Goal: Find contact information: Find contact information

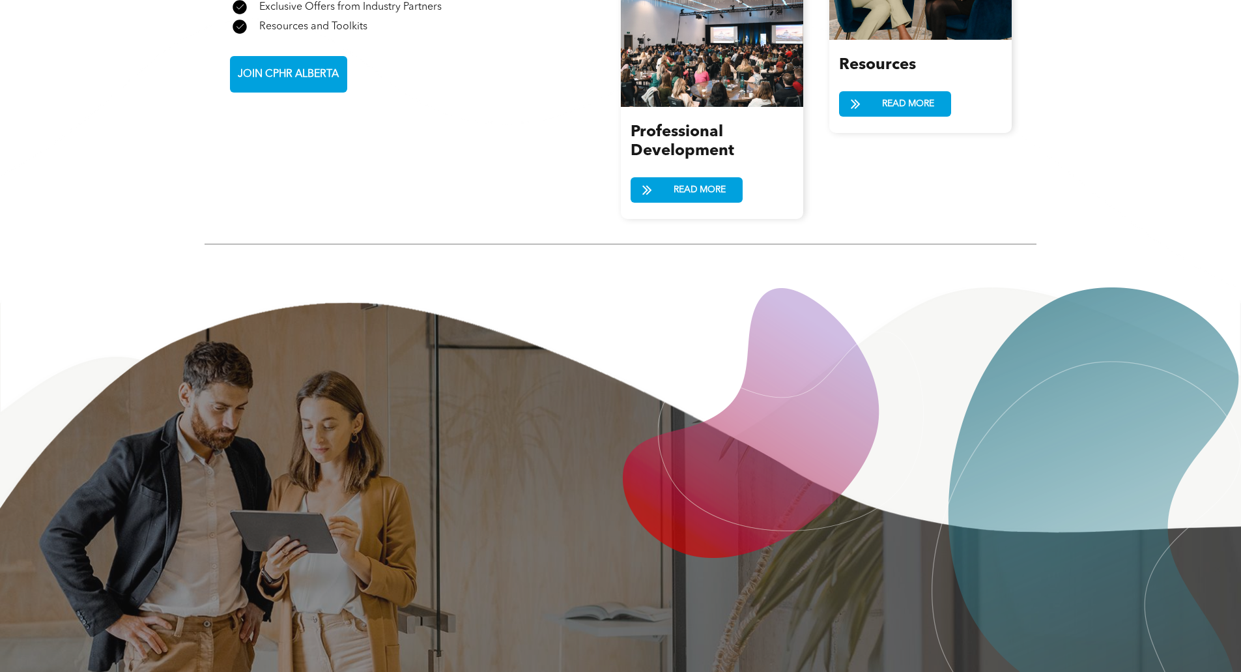
scroll to position [2314, 0]
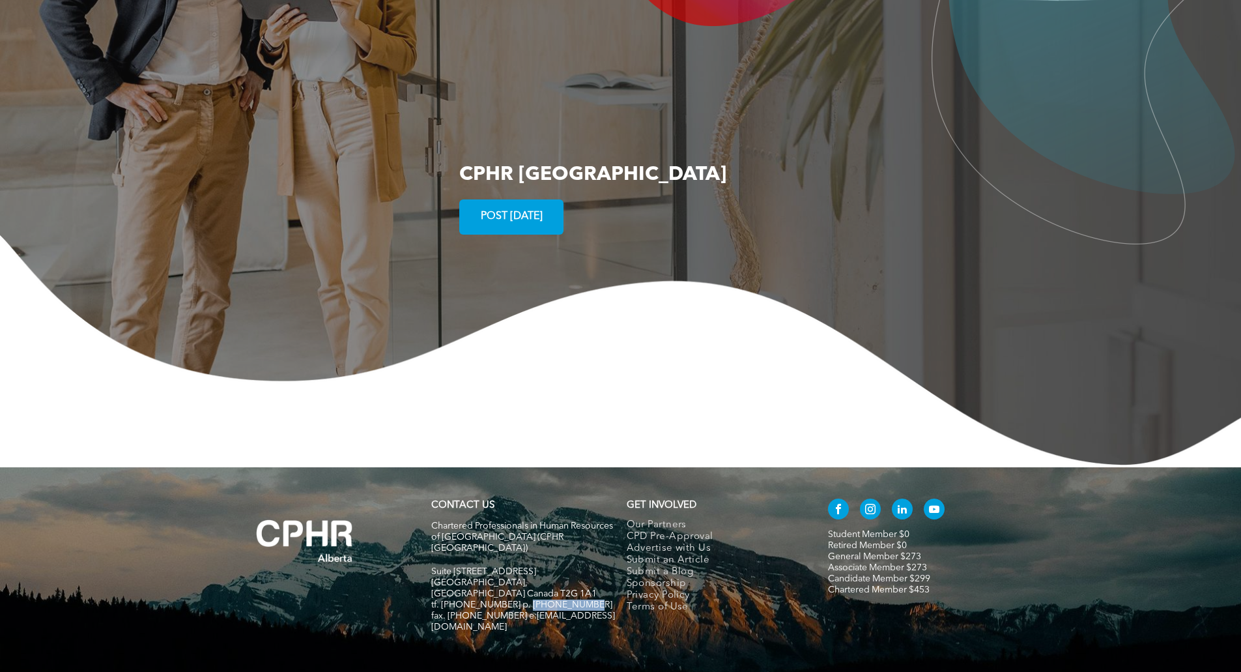
drag, startPoint x: 521, startPoint y: 530, endPoint x: 590, endPoint y: 532, distance: 69.8
click at [590, 599] on p "tf. [PHONE_NUMBER] p. [PHONE_NUMBER]" at bounding box center [523, 604] width 184 height 11
copy span "[PHONE_NUMBER]"
